Goal: Task Accomplishment & Management: Manage account settings

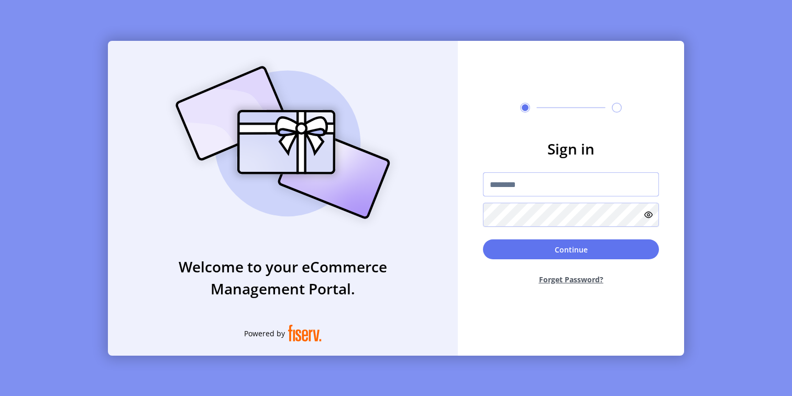
click at [498, 182] on input "text" at bounding box center [571, 184] width 176 height 24
type input "*********"
click at [600, 249] on button "Continue" at bounding box center [571, 249] width 176 height 20
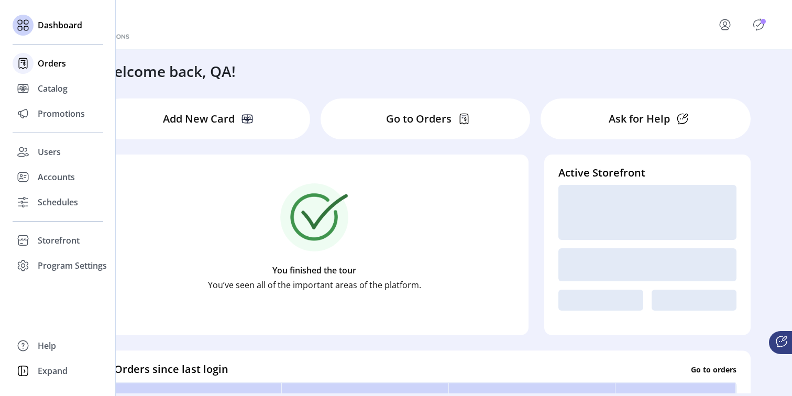
click at [53, 63] on span "Orders" at bounding box center [52, 63] width 28 height 13
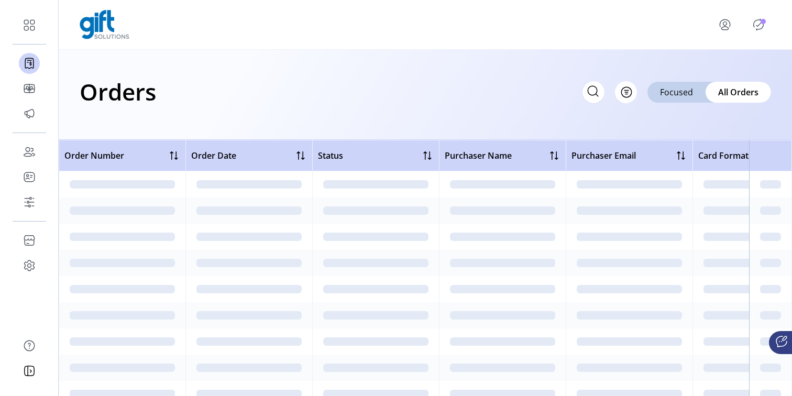
click at [408, 120] on div "Orders Filter Focused All Orders" at bounding box center [425, 95] width 733 height 90
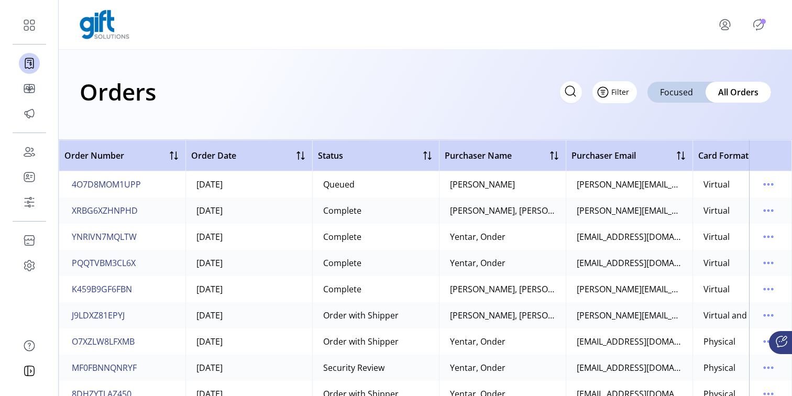
click at [633, 96] on button "Filter" at bounding box center [614, 92] width 45 height 22
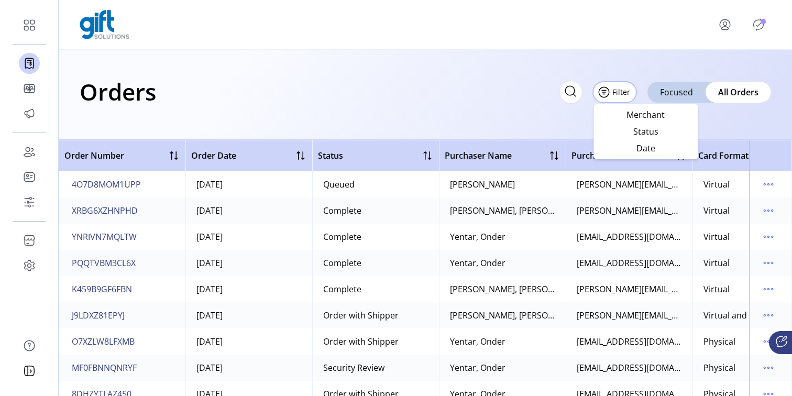
click at [463, 97] on div "Orders Filter Focused All Orders" at bounding box center [426, 91] width 692 height 37
